Goal: Transaction & Acquisition: Purchase product/service

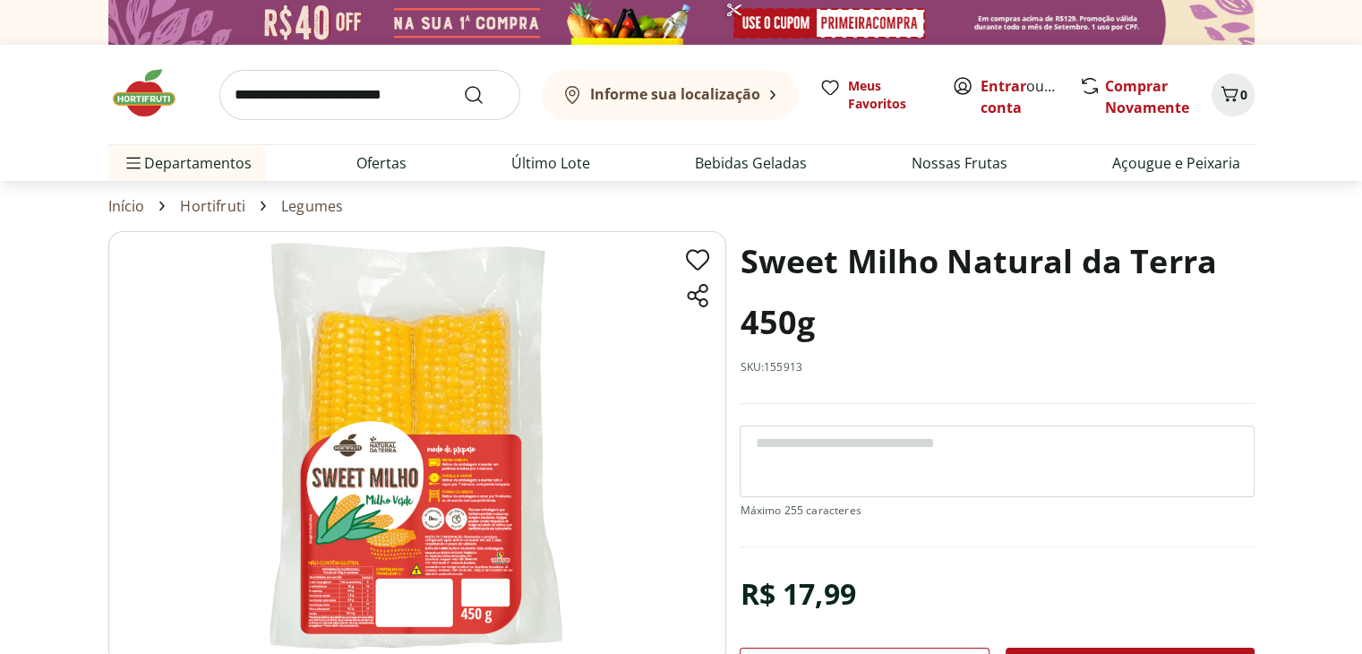
scroll to position [90, 0]
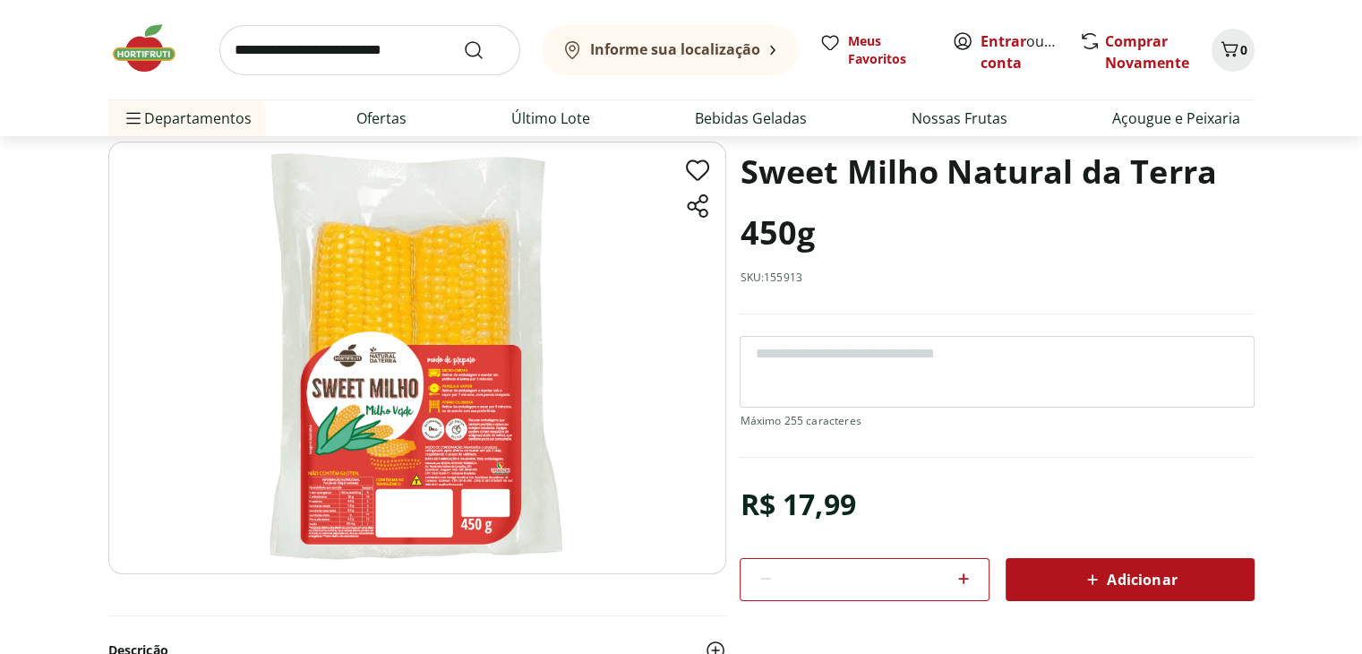
click at [400, 460] on img at bounding box center [417, 358] width 618 height 433
click at [419, 443] on img at bounding box center [417, 358] width 618 height 433
click at [419, 442] on img at bounding box center [417, 358] width 618 height 433
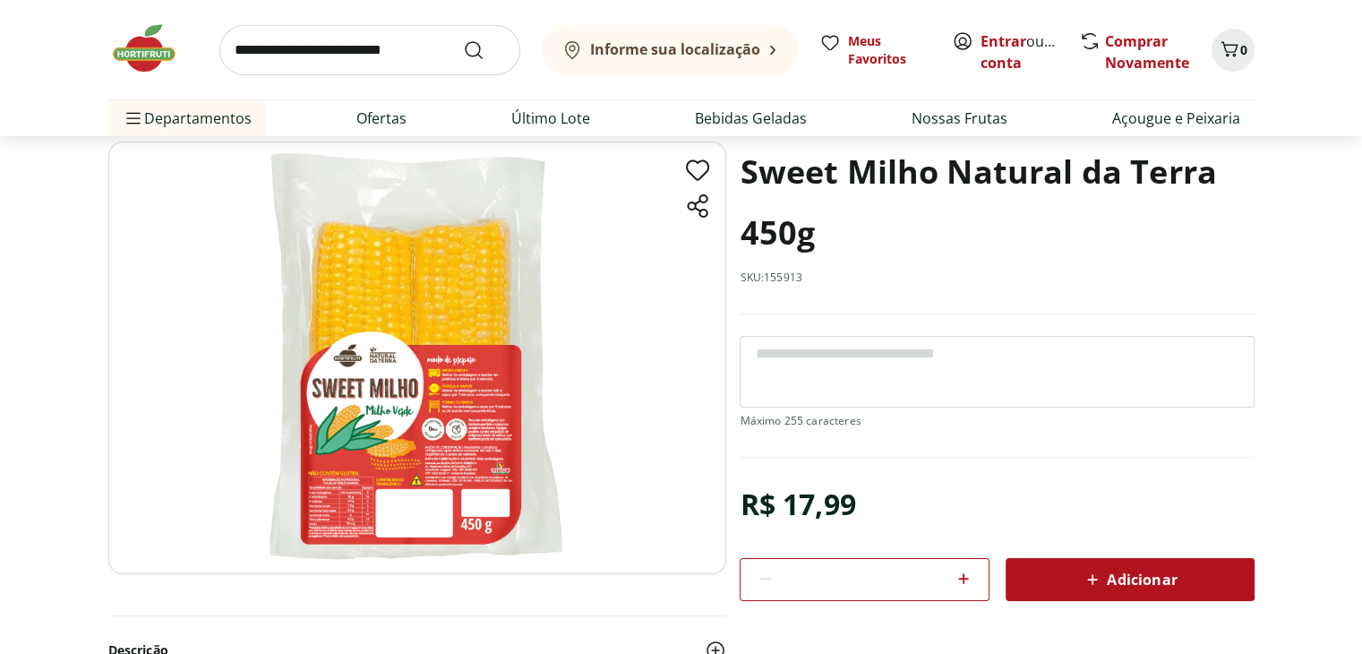
click at [422, 441] on img at bounding box center [417, 358] width 618 height 433
click at [423, 440] on img at bounding box center [417, 358] width 618 height 433
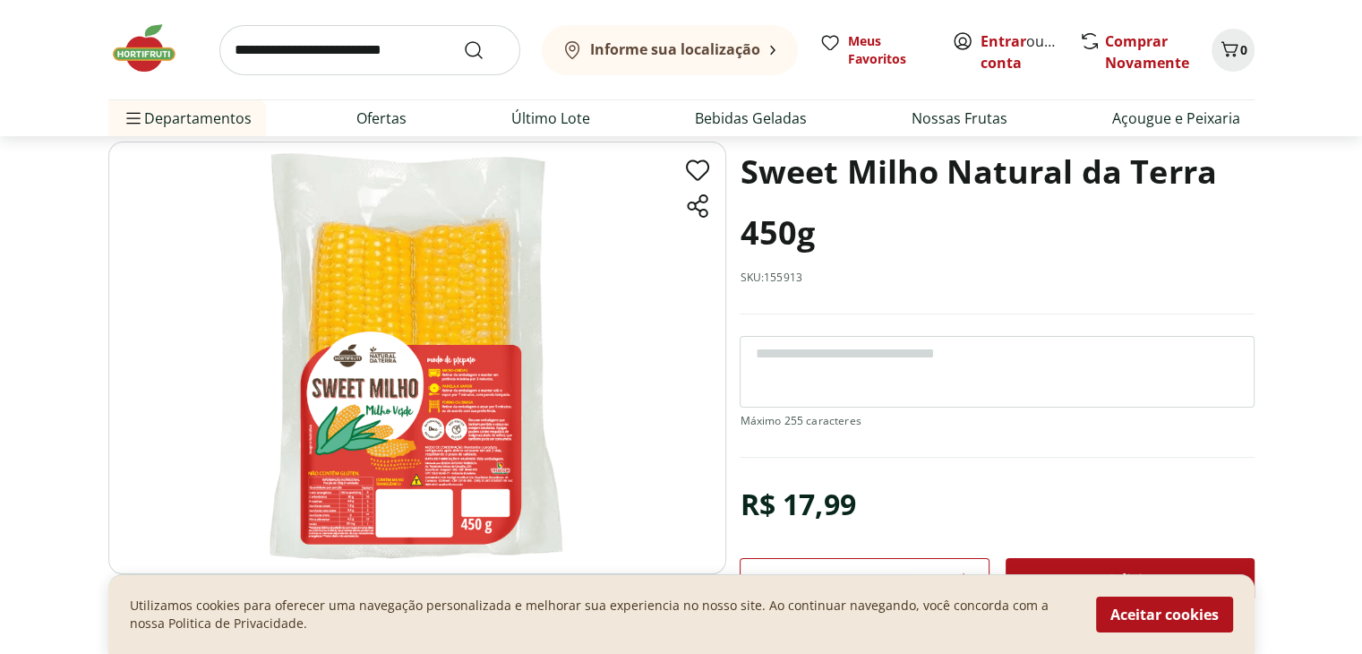
click at [476, 439] on img at bounding box center [417, 358] width 618 height 433
click at [476, 434] on img at bounding box center [417, 358] width 618 height 433
click at [468, 454] on img at bounding box center [417, 358] width 618 height 433
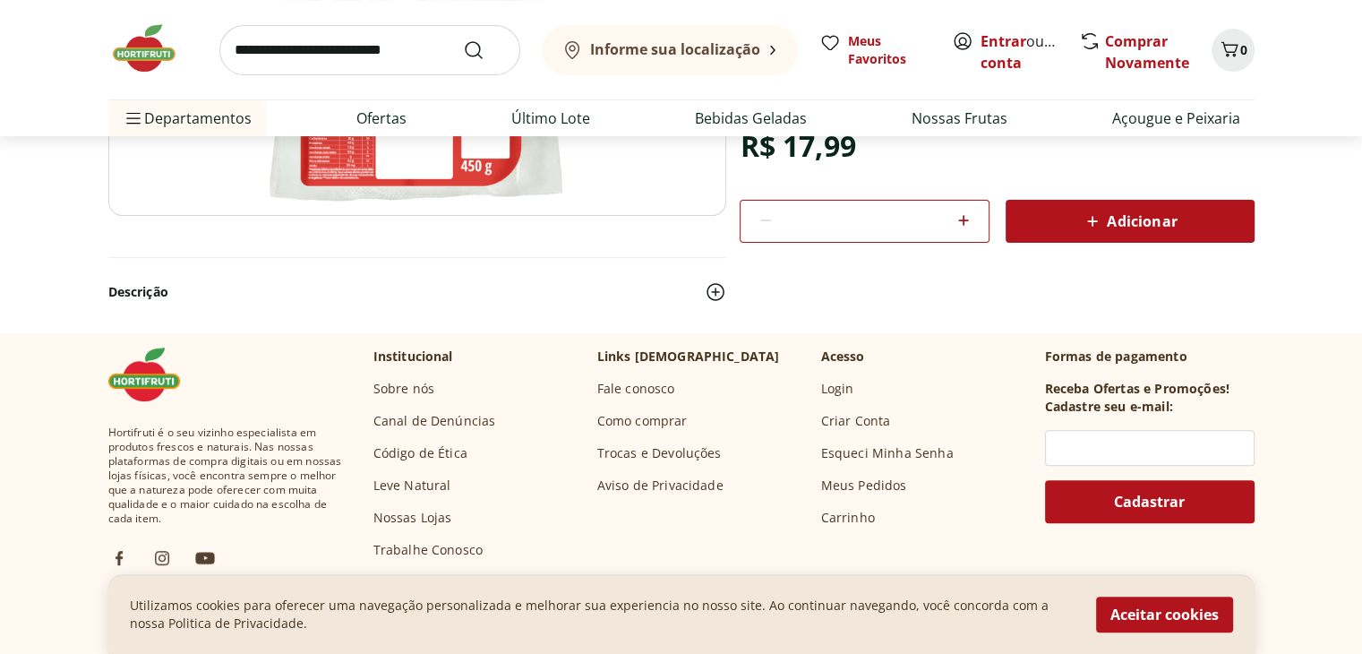
scroll to position [269, 0]
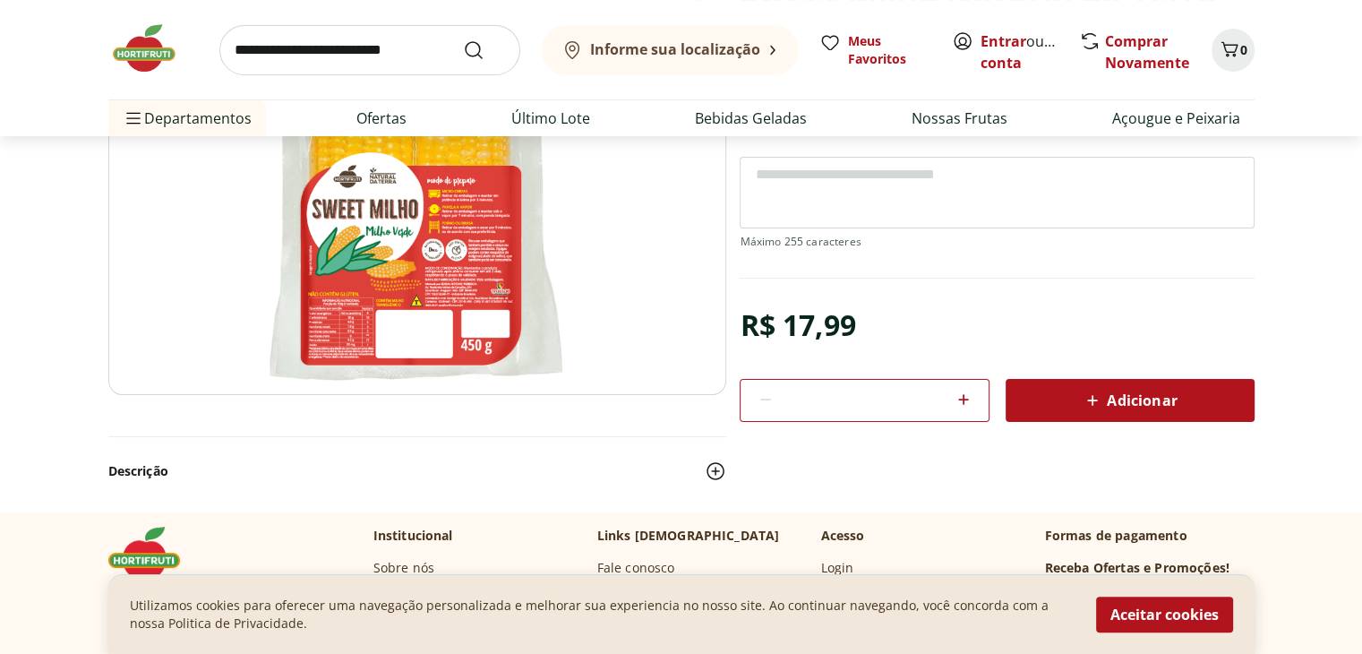
click at [435, 295] on img at bounding box center [417, 178] width 618 height 433
click at [436, 294] on img at bounding box center [417, 178] width 618 height 433
click at [438, 261] on img at bounding box center [417, 178] width 618 height 433
click at [486, 288] on img at bounding box center [417, 178] width 618 height 433
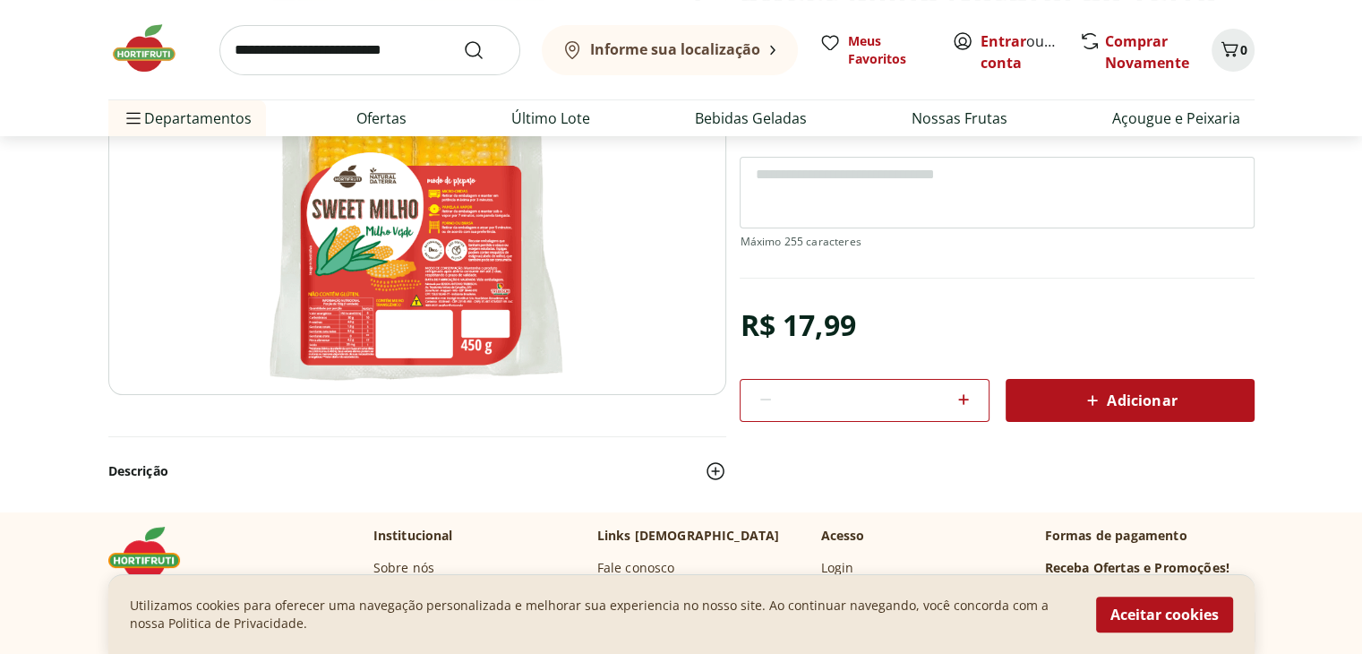
drag, startPoint x: 486, startPoint y: 291, endPoint x: 477, endPoint y: 294, distance: 10.2
drag, startPoint x: 477, startPoint y: 294, endPoint x: 464, endPoint y: 288, distance: 13.6
click at [464, 288] on img at bounding box center [417, 178] width 618 height 433
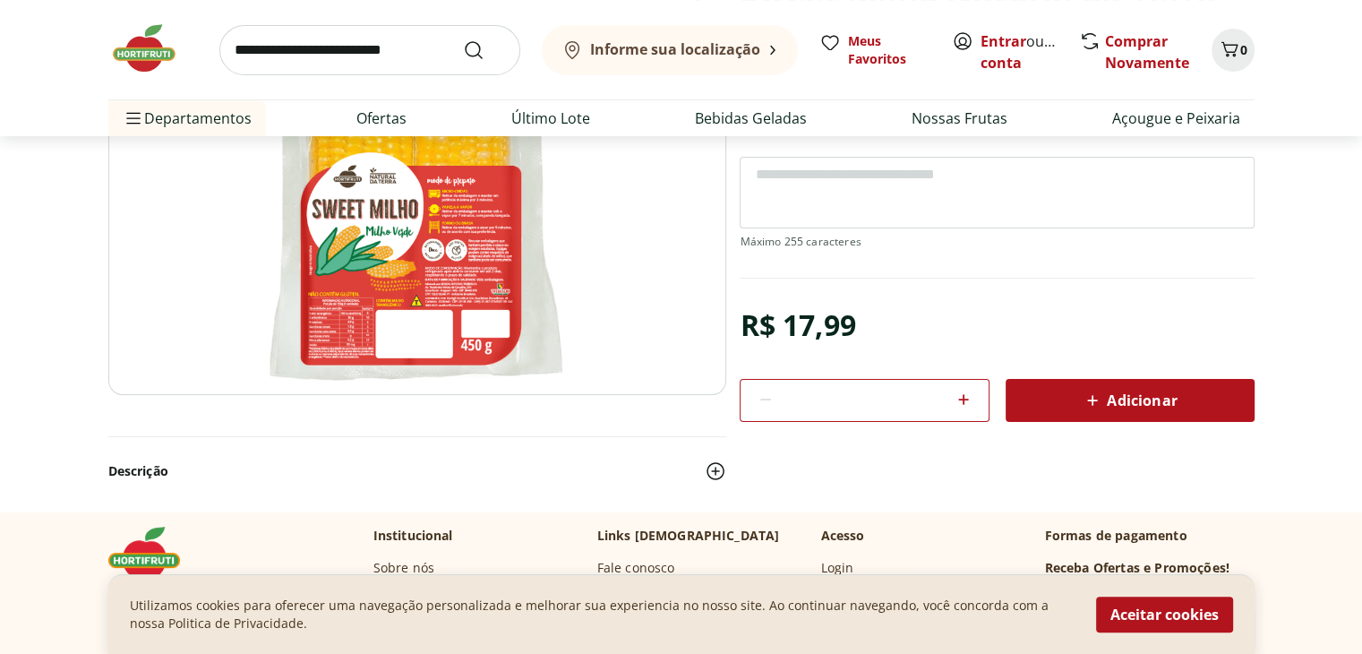
click at [468, 293] on img at bounding box center [417, 178] width 618 height 433
click at [477, 297] on img at bounding box center [417, 178] width 618 height 433
click at [495, 288] on img at bounding box center [417, 178] width 618 height 433
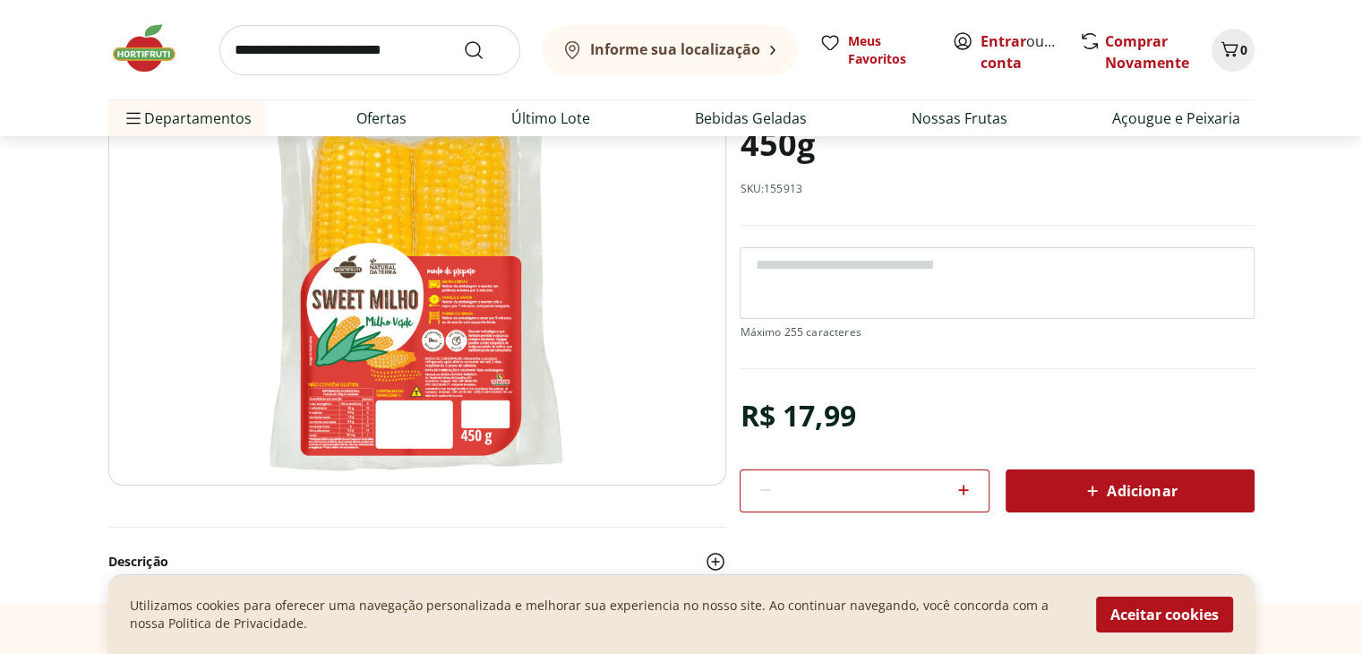
scroll to position [179, 0]
click at [499, 383] on img at bounding box center [417, 268] width 618 height 433
click at [455, 392] on img at bounding box center [417, 268] width 618 height 433
drag, startPoint x: 455, startPoint y: 391, endPoint x: 621, endPoint y: 286, distance: 196.1
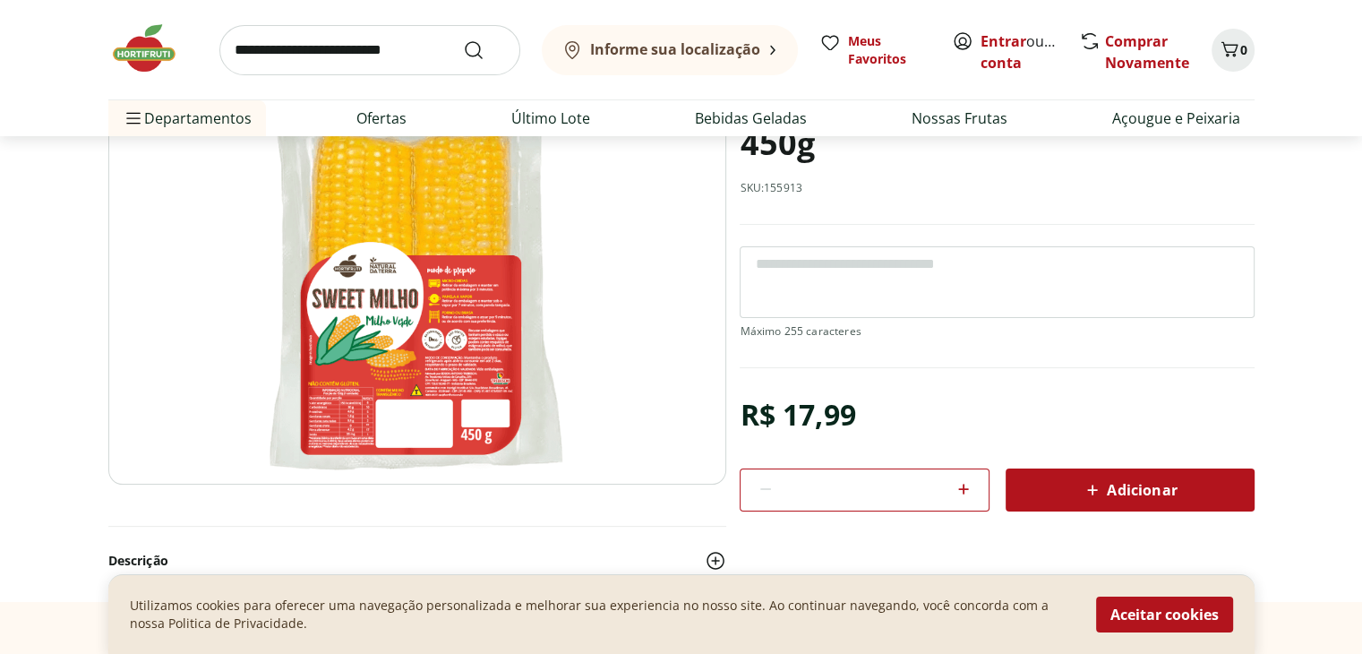
click at [621, 286] on img at bounding box center [417, 268] width 618 height 433
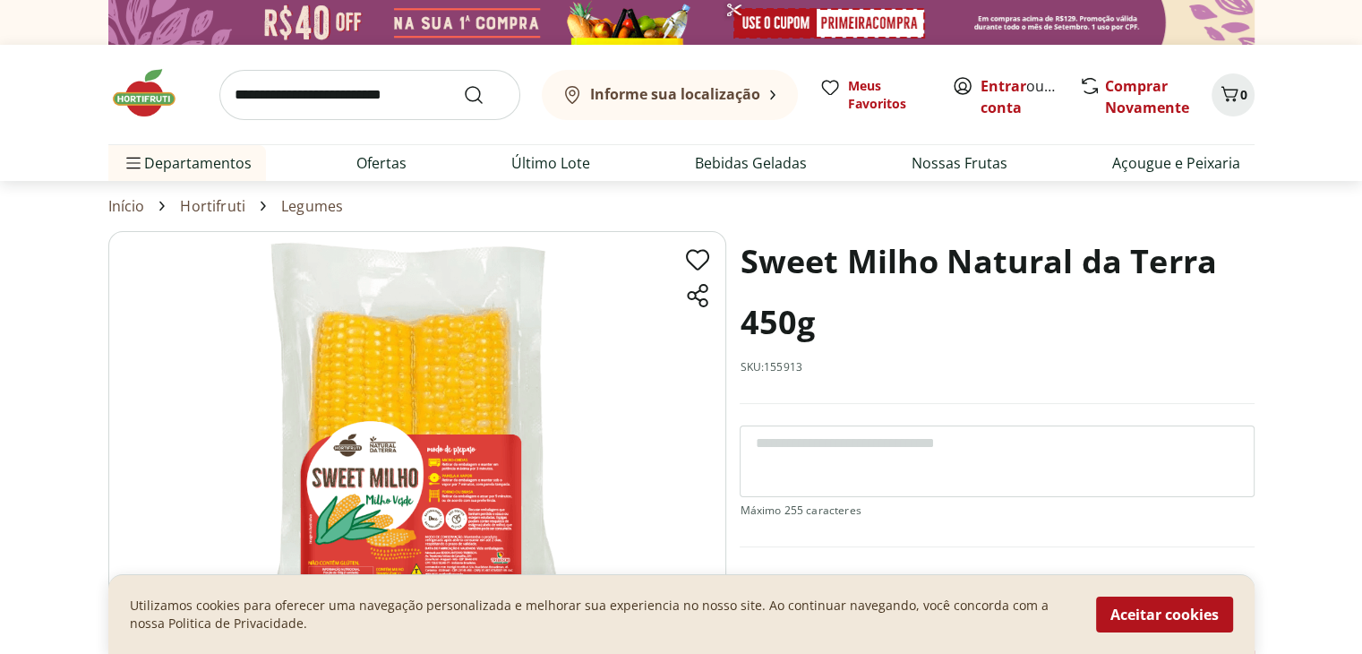
scroll to position [90, 0]
